Goal: Task Accomplishment & Management: Manage account settings

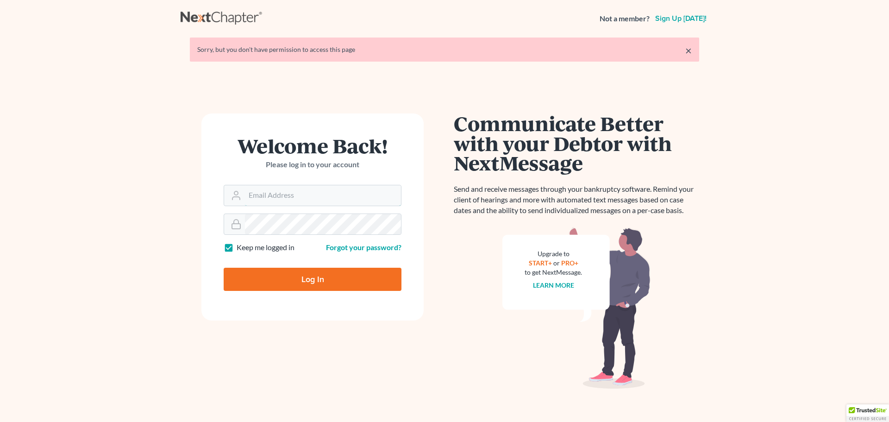
type input "[EMAIL_ADDRESS][DOMAIN_NAME]"
click at [327, 283] on input "Log In" at bounding box center [313, 279] width 178 height 23
type input "Thinking..."
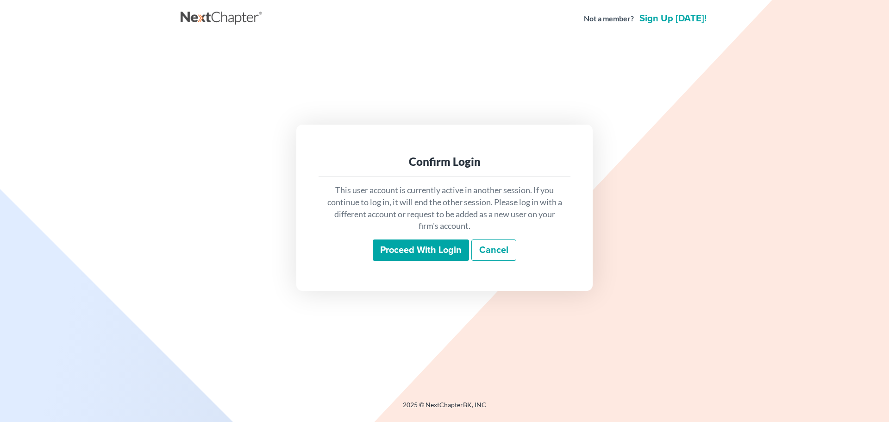
click at [325, 405] on div "2025 © NextChapterBK, INC" at bounding box center [445, 408] width 528 height 17
click at [417, 246] on input "Proceed with login" at bounding box center [421, 250] width 96 height 21
